Goal: Task Accomplishment & Management: Manage account settings

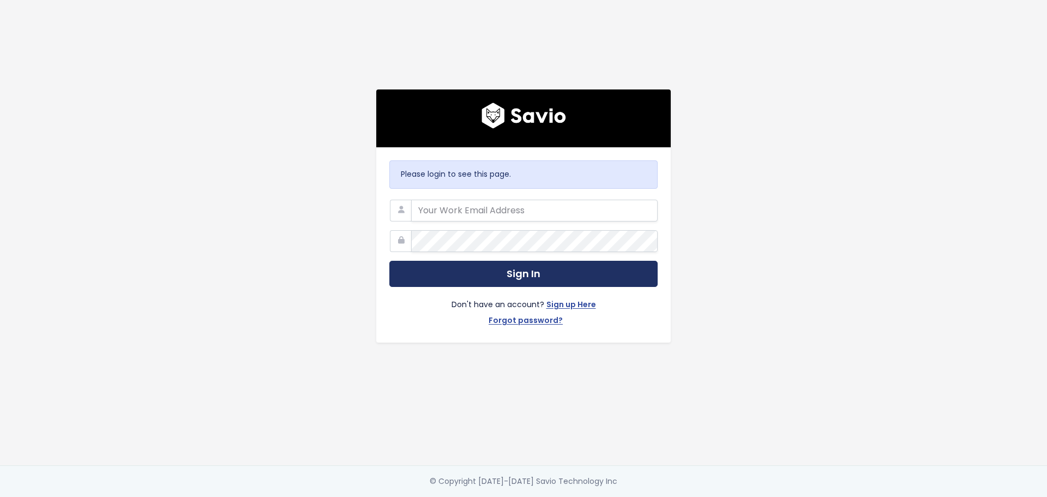
type input "[PERSON_NAME][EMAIL_ADDRESS][DOMAIN_NAME]"
click at [537, 271] on button "Sign In" at bounding box center [524, 274] width 268 height 27
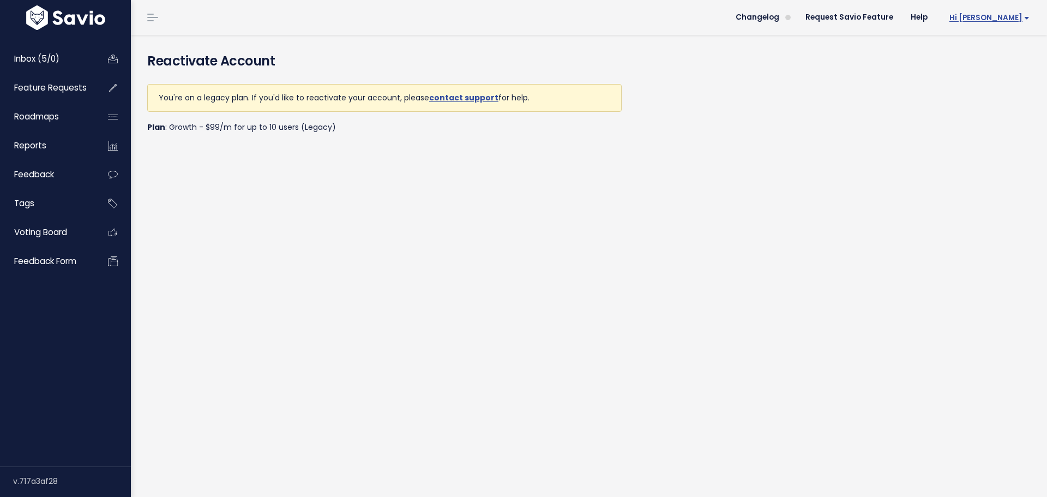
click at [1019, 15] on span "Hi [PERSON_NAME]" at bounding box center [990, 18] width 80 height 8
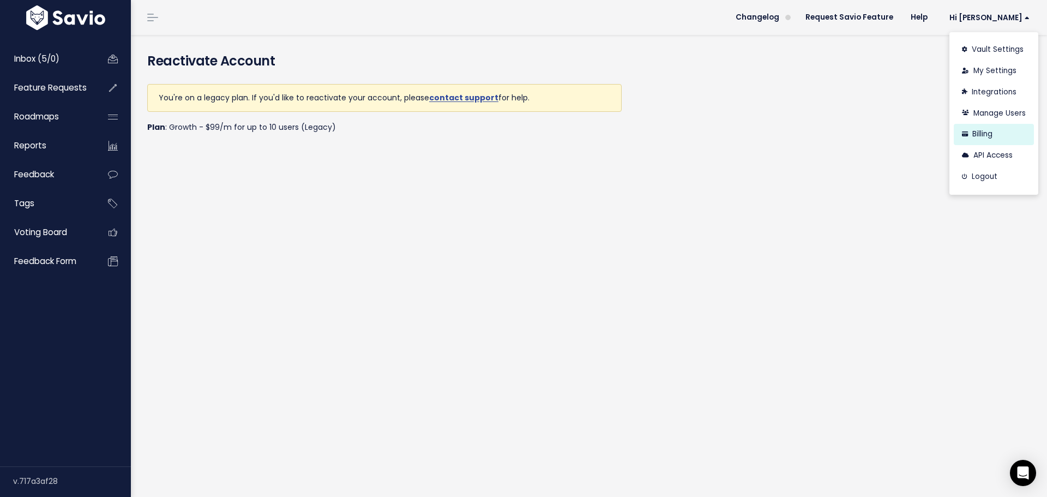
click at [994, 127] on link "Billing" at bounding box center [994, 134] width 80 height 21
